Goal: Book appointment/travel/reservation

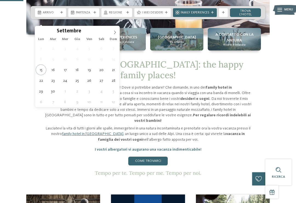
scroll to position [153, 0]
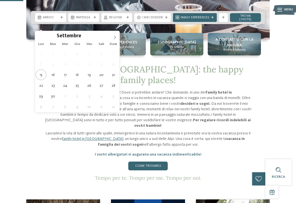
click at [118, 38] on span at bounding box center [114, 35] width 9 height 9
click at [118, 36] on span at bounding box center [114, 35] width 9 height 9
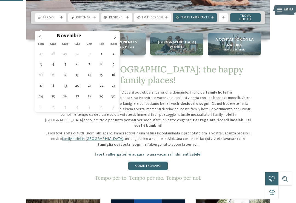
click at [118, 38] on span at bounding box center [114, 35] width 9 height 9
click at [119, 35] on span at bounding box center [114, 35] width 9 height 9
type input "****"
click at [116, 36] on icon at bounding box center [115, 37] width 4 height 4
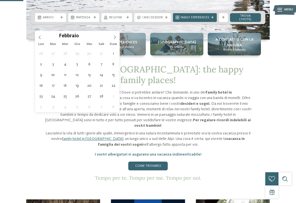
type div "[DATE]"
type input "****"
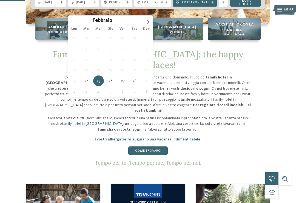
scroll to position [168, 0]
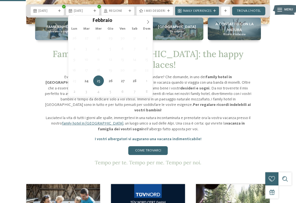
type div "[DATE]"
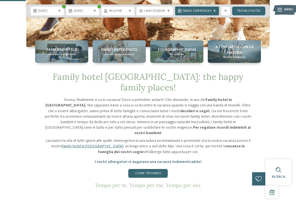
scroll to position [141, 0]
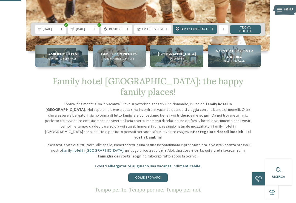
click at [124, 32] on span "Regione" at bounding box center [117, 29] width 16 height 4
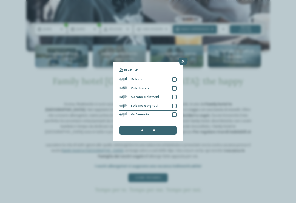
click at [163, 126] on div "accetta" at bounding box center [148, 130] width 57 height 9
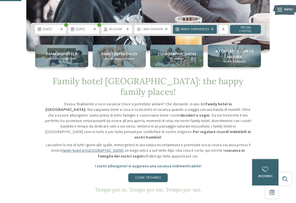
click at [163, 32] on div "I miei desideri" at bounding box center [152, 29] width 23 height 5
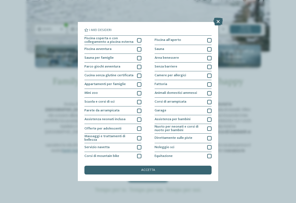
click at [137, 88] on div "Appartamenti per famiglie" at bounding box center [112, 84] width 57 height 9
click at [139, 93] on div at bounding box center [139, 93] width 4 height 4
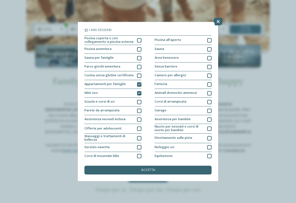
click at [138, 113] on div "Parete da arrampicata" at bounding box center [112, 110] width 57 height 9
click at [210, 94] on div at bounding box center [209, 93] width 4 height 4
click at [211, 94] on div at bounding box center [209, 93] width 4 height 4
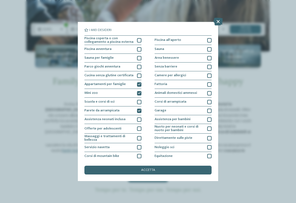
click at [211, 83] on div at bounding box center [209, 84] width 4 height 4
click at [207, 59] on div at bounding box center [209, 58] width 4 height 4
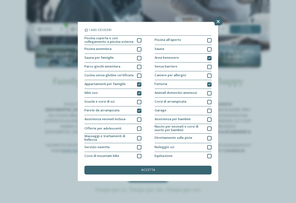
click at [209, 59] on div at bounding box center [209, 58] width 4 height 4
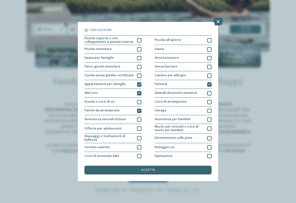
click at [185, 166] on div "accetta" at bounding box center [147, 170] width 127 height 9
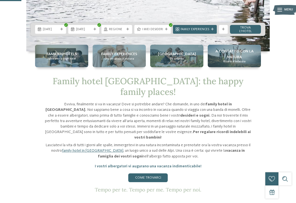
click at [250, 34] on link "trova l’hotel" at bounding box center [245, 29] width 31 height 9
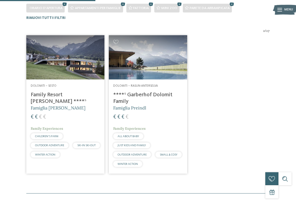
scroll to position [134, 0]
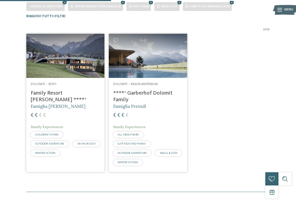
click at [36, 67] on img at bounding box center [65, 56] width 78 height 44
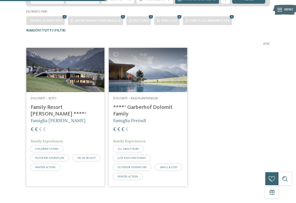
scroll to position [119, 0]
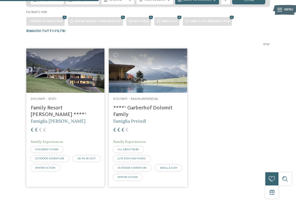
click at [175, 85] on img at bounding box center [148, 71] width 78 height 44
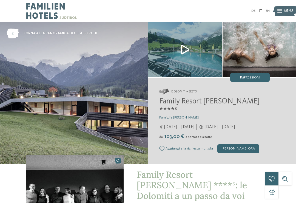
click at [189, 52] on img at bounding box center [185, 49] width 74 height 55
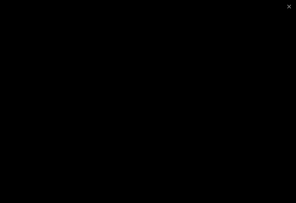
click at [288, 9] on span at bounding box center [290, 6] width 14 height 13
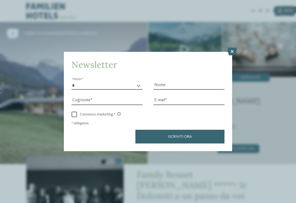
click at [231, 48] on icon at bounding box center [232, 52] width 9 height 8
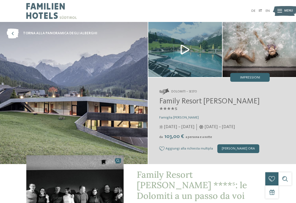
click at [194, 124] on span "25/05/2025 – 12/10/2025" at bounding box center [179, 127] width 30 height 6
click at [226, 124] on span "04/12/2025 – 07/04/2026" at bounding box center [220, 127] width 30 height 6
click at [199, 147] on span "Aggiungi alla richiesta multipla" at bounding box center [189, 149] width 47 height 4
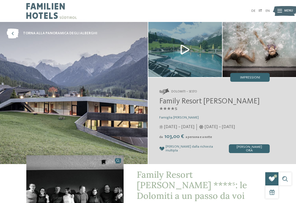
click at [199, 145] on span "Rimuovi dalla richiesta multipla" at bounding box center [195, 149] width 59 height 8
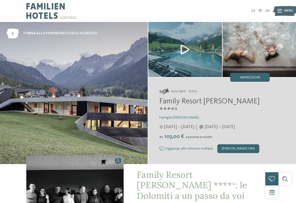
click at [233, 144] on div "[PERSON_NAME] ora" at bounding box center [239, 148] width 42 height 9
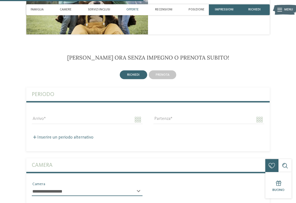
scroll to position [708, 0]
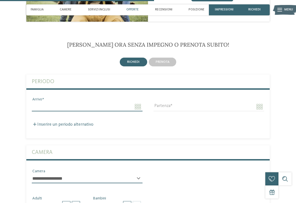
click at [37, 102] on input "Arrivo" at bounding box center [87, 106] width 111 height 9
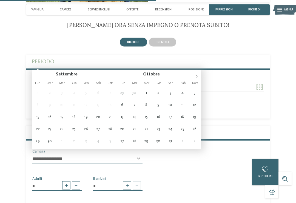
scroll to position [720, 0]
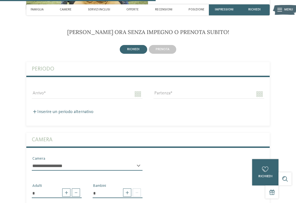
click at [199, 104] on div "Inserire un periodo alternativo Arrivo Partenza" at bounding box center [148, 109] width 244 height 11
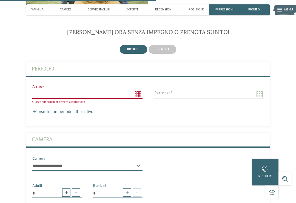
click at [139, 73] on body "Solo un momento – il sito web sta caricando … DE IT" at bounding box center [148, 82] width 296 height 1605
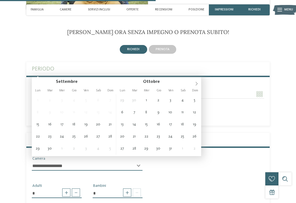
click at [194, 84] on span at bounding box center [196, 81] width 9 height 9
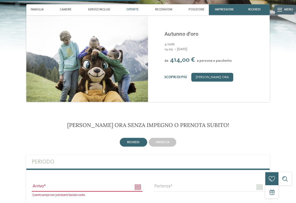
scroll to position [595, 0]
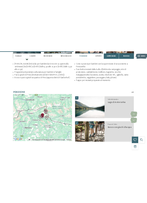
scroll to position [977, 0]
